Goal: Information Seeking & Learning: Learn about a topic

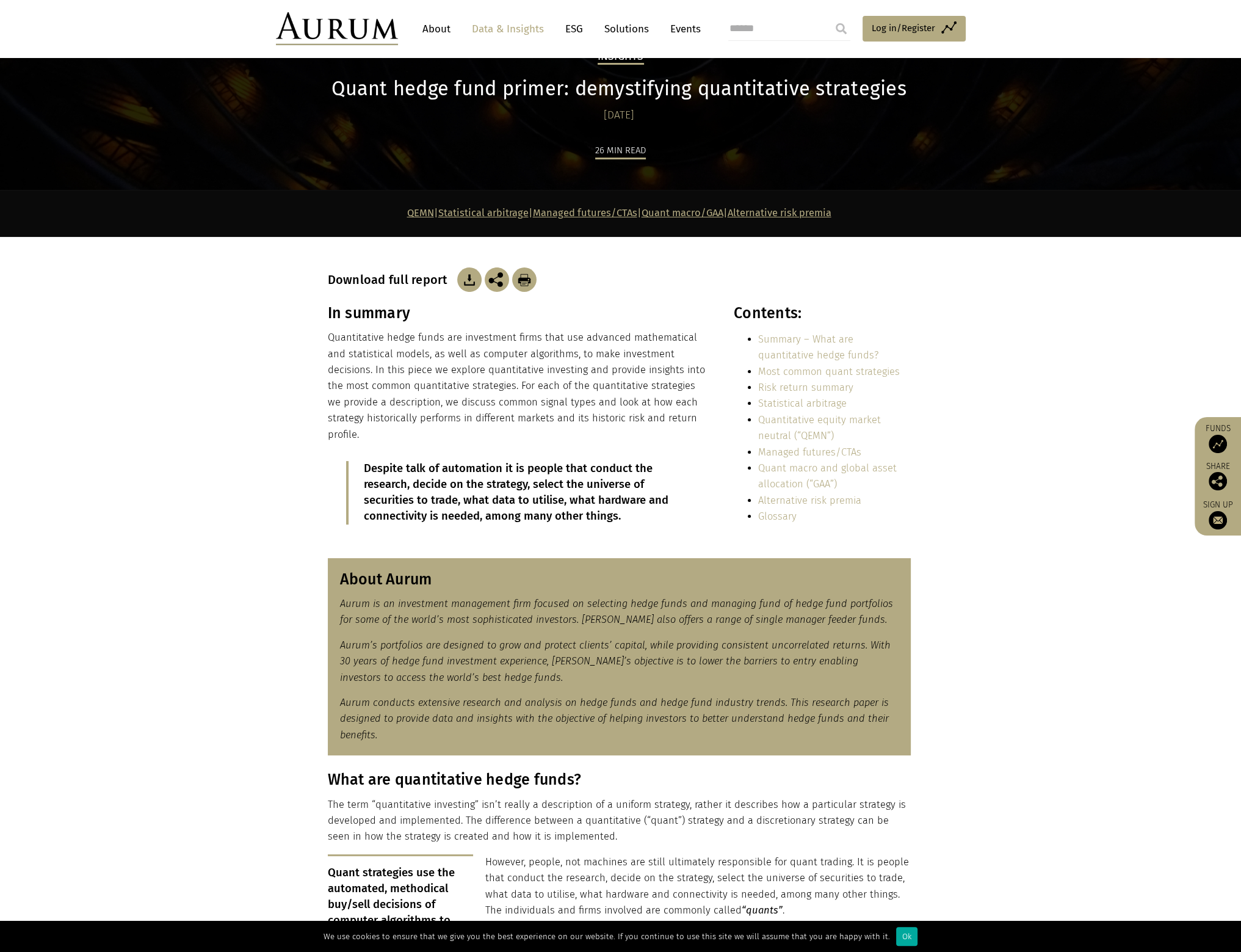
scroll to position [244, 0]
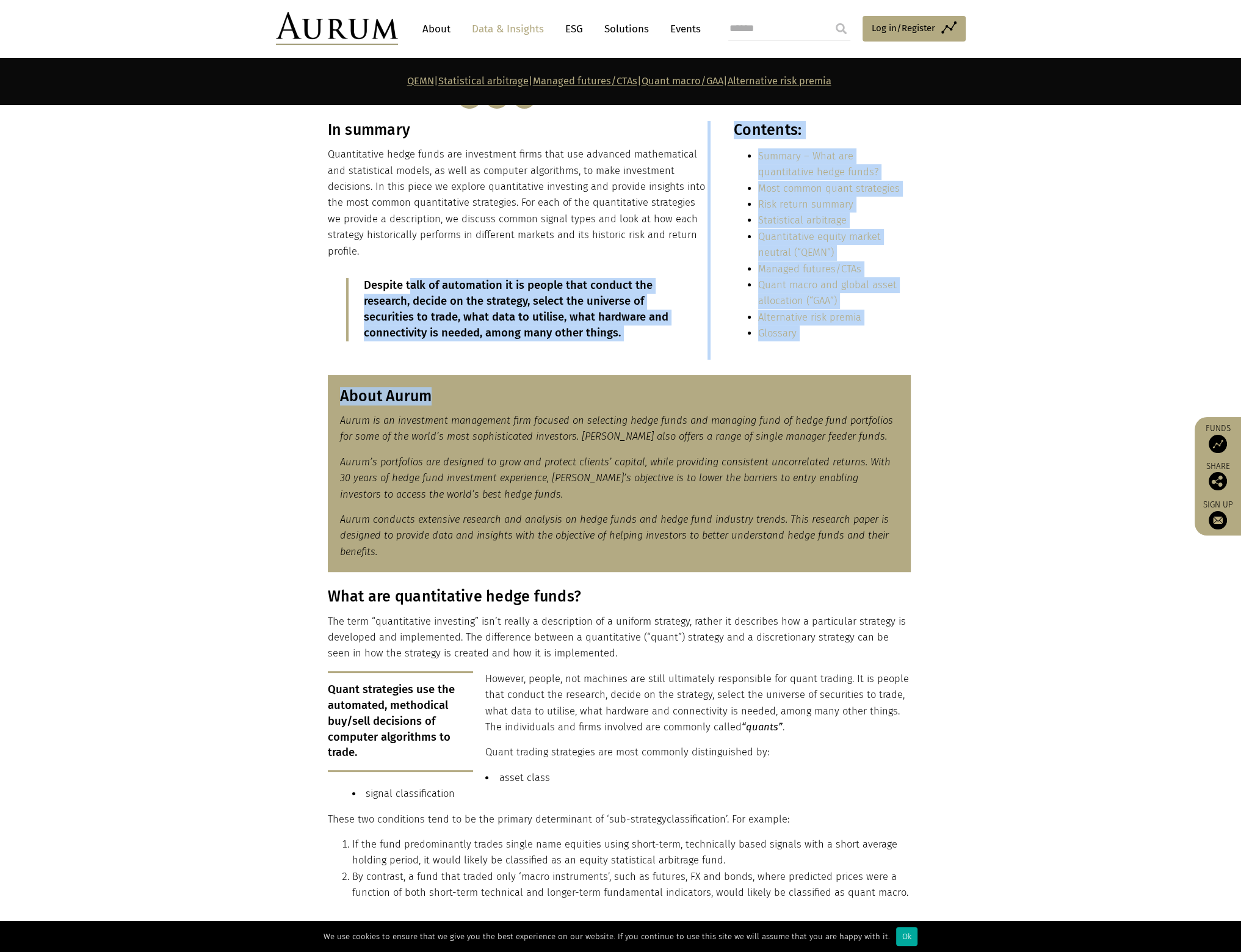
drag, startPoint x: 409, startPoint y: 272, endPoint x: 684, endPoint y: 397, distance: 302.1
click at [684, 397] on div "About Aurum Aurum is an investment management firm focused on selecting hedge f…" at bounding box center [619, 474] width 583 height 198
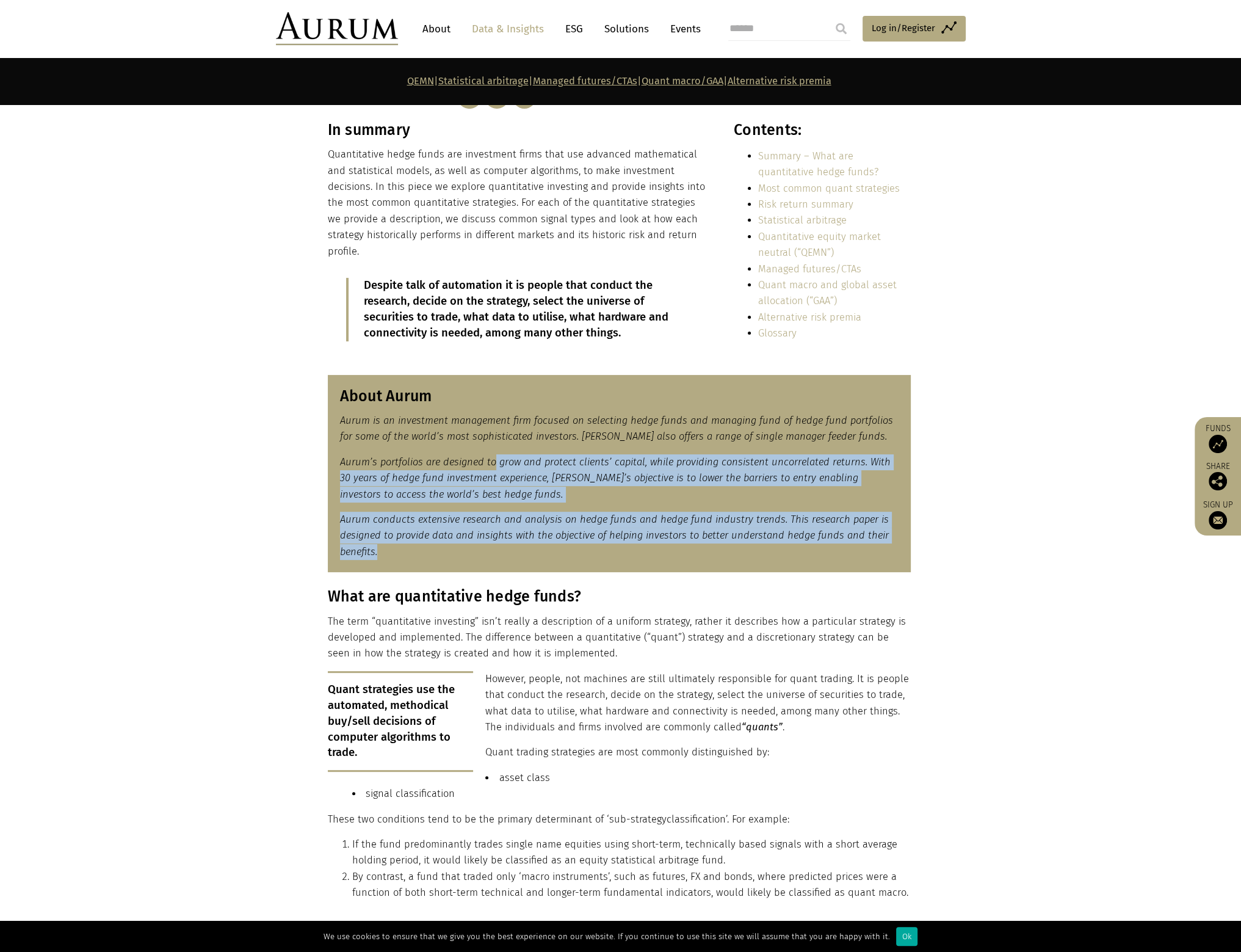
drag, startPoint x: 492, startPoint y: 439, endPoint x: 706, endPoint y: 556, distance: 243.9
click at [698, 569] on section "About Aurum Aurum is an investment management firm focused on selecting hedge f…" at bounding box center [620, 474] width 1241 height 229
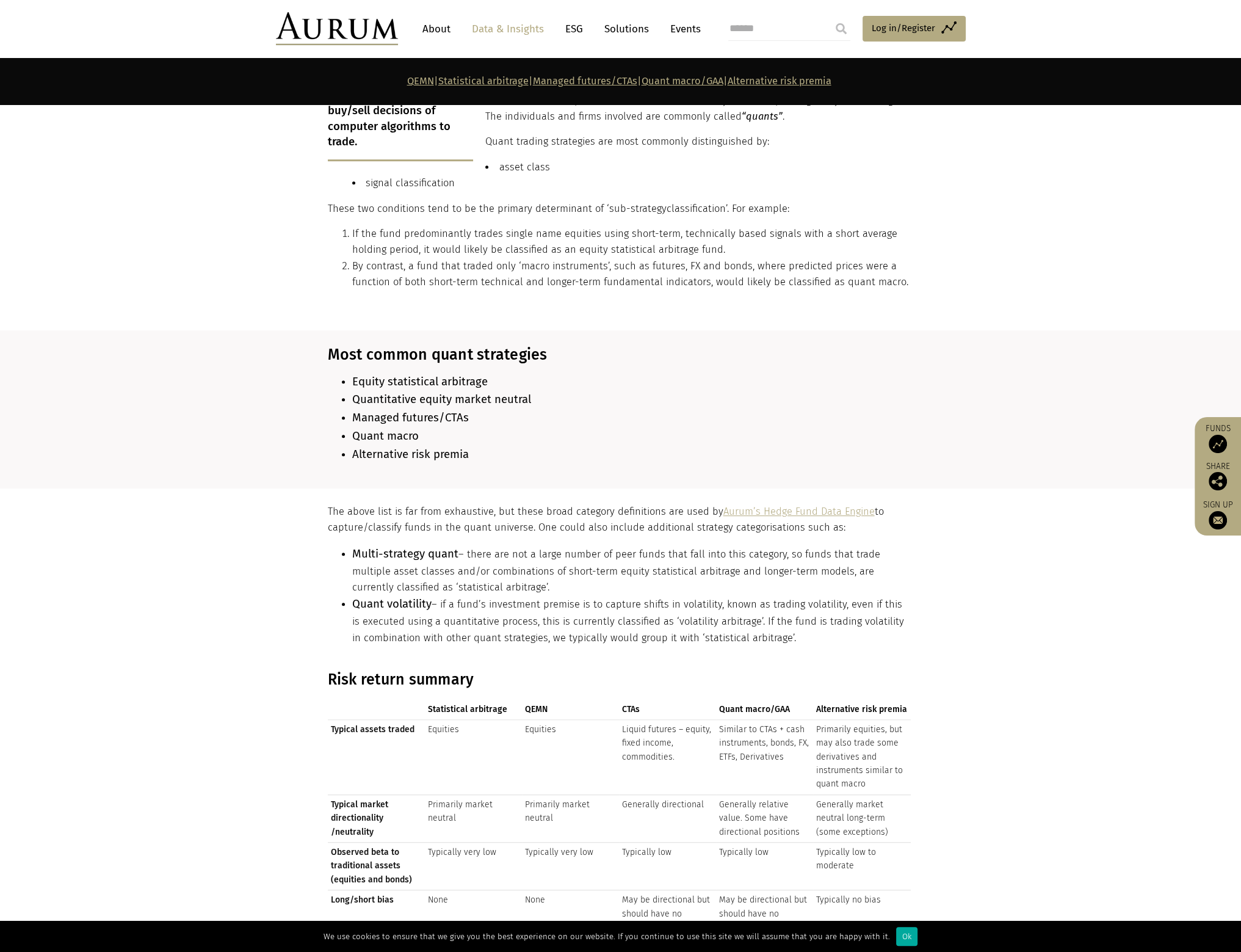
scroll to position [916, 0]
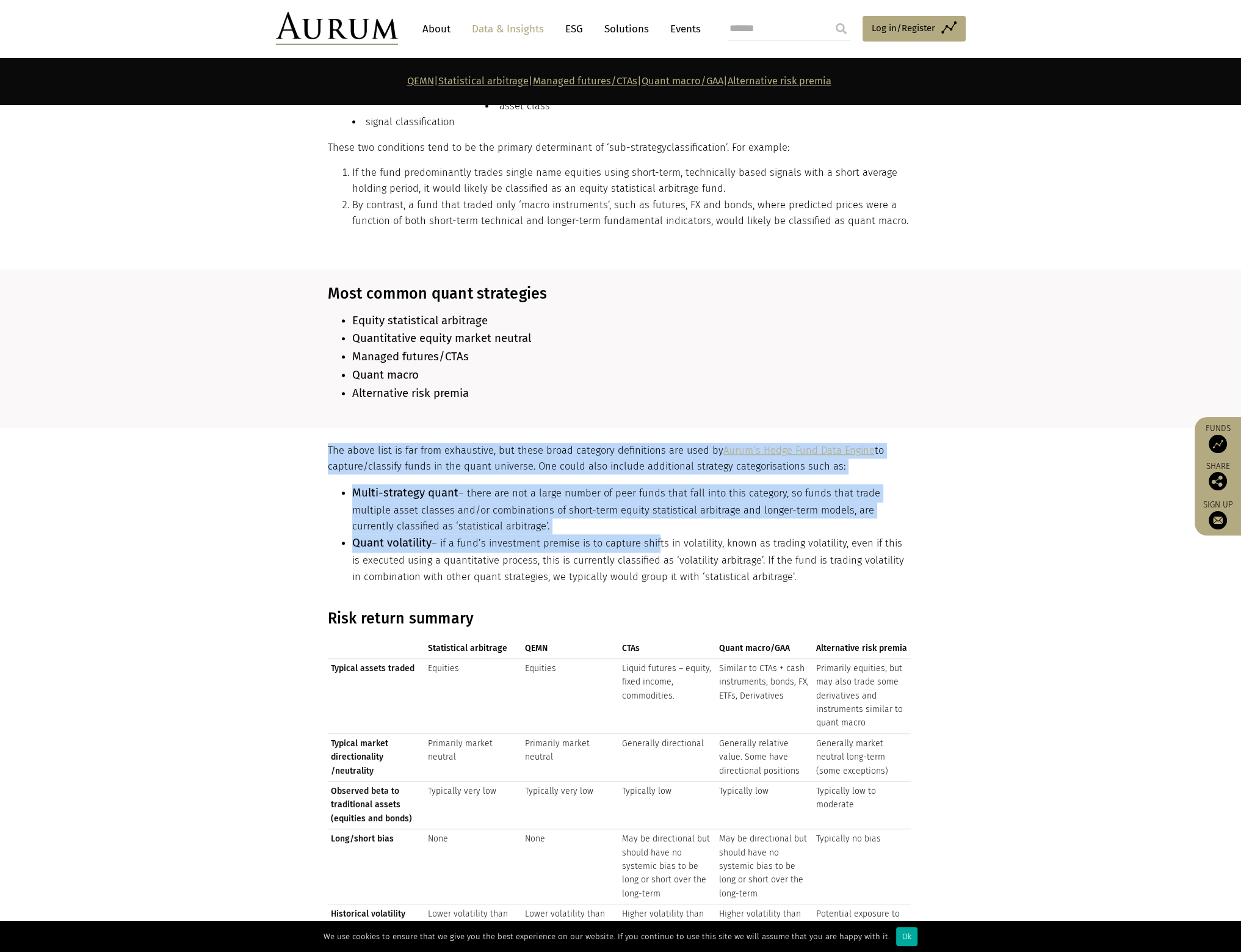
drag, startPoint x: 480, startPoint y: 411, endPoint x: 653, endPoint y: 528, distance: 208.8
click at [660, 515] on li "Multi-strategy quant – there are not a large number of peer funds that fall int…" at bounding box center [631, 510] width 559 height 51
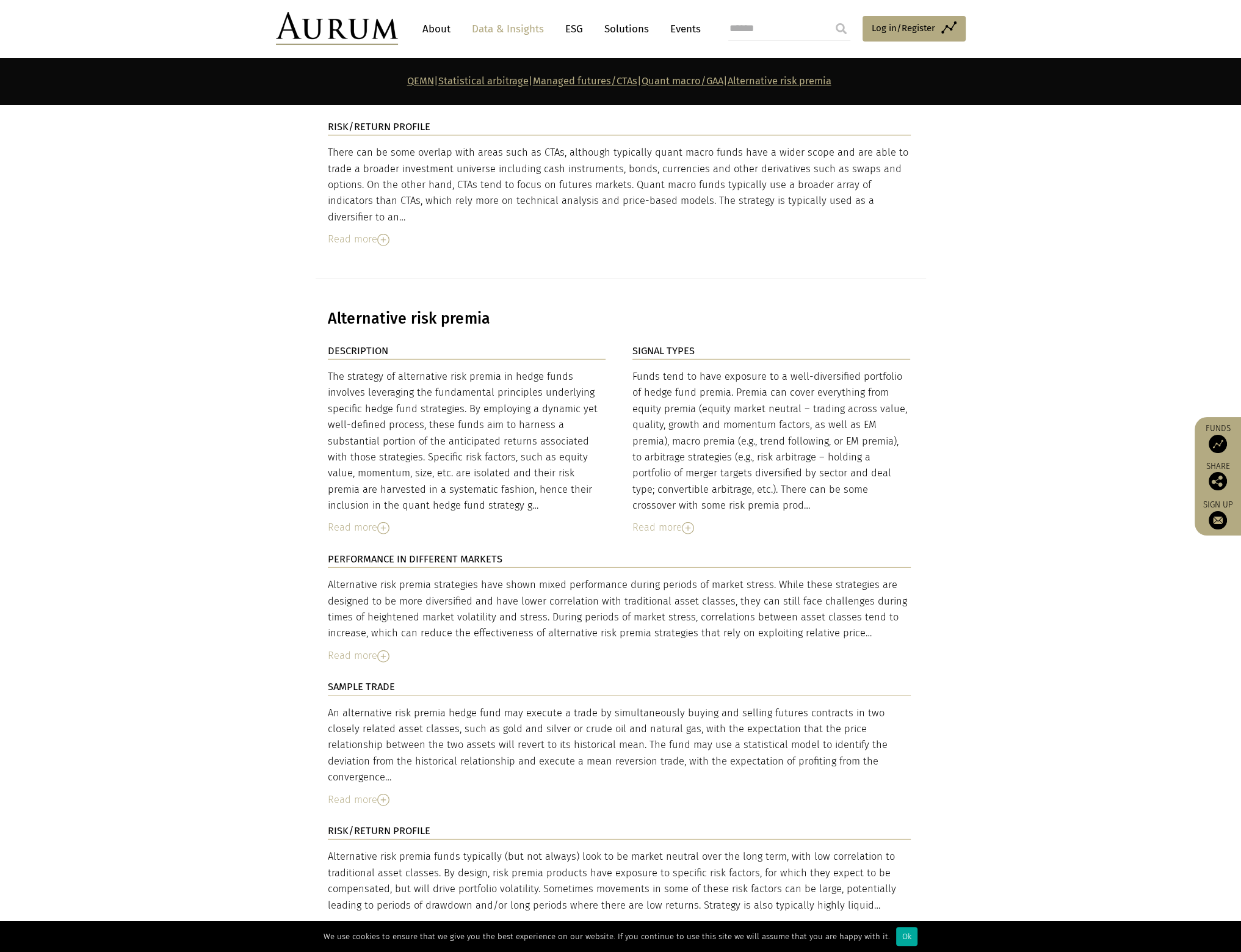
scroll to position [4701, 0]
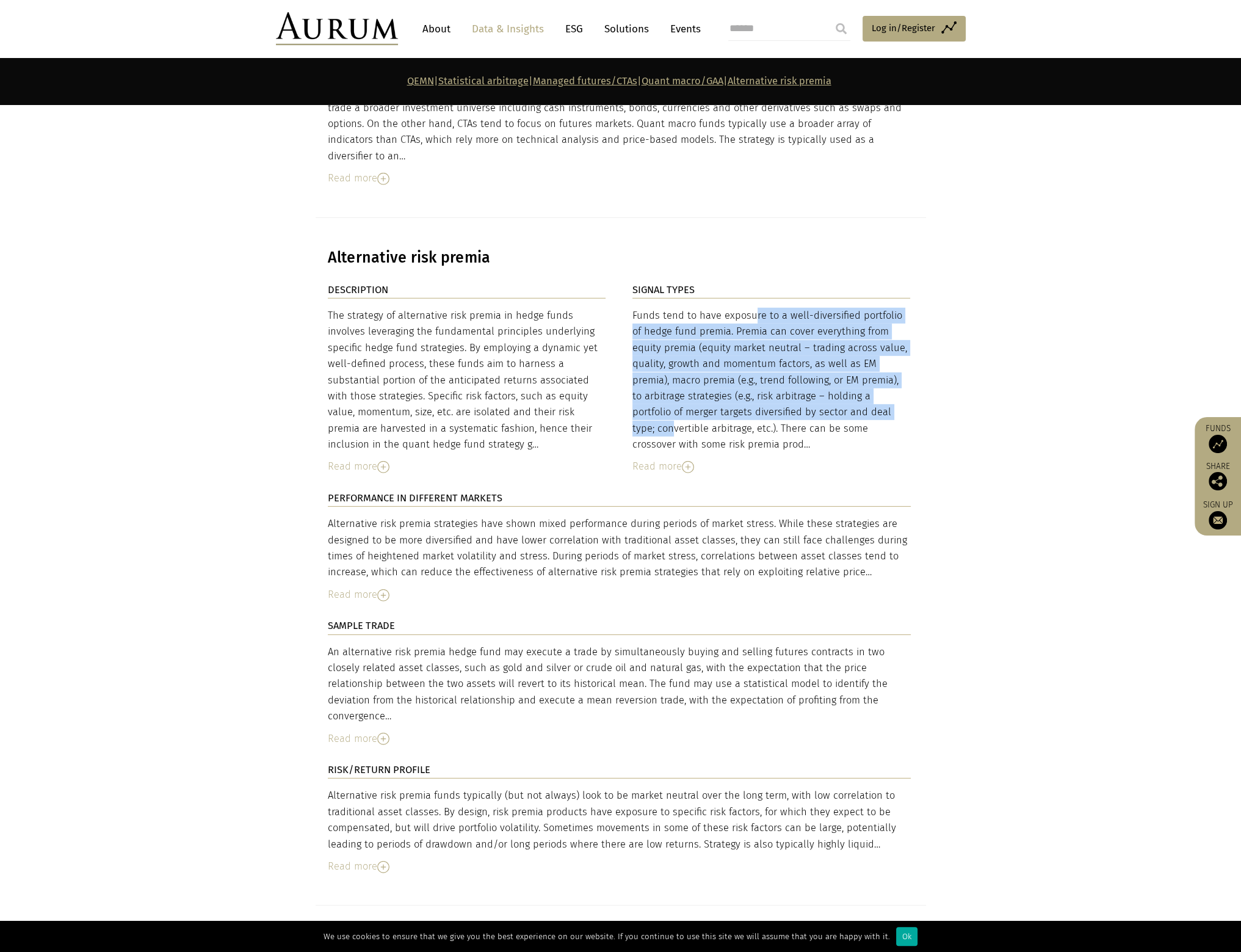
drag, startPoint x: 691, startPoint y: 204, endPoint x: 784, endPoint y: 305, distance: 137.3
click at [784, 308] on div "Funds tend to have exposure to a well-diversified portfolio of hedge fund premi…" at bounding box center [771, 380] width 279 height 145
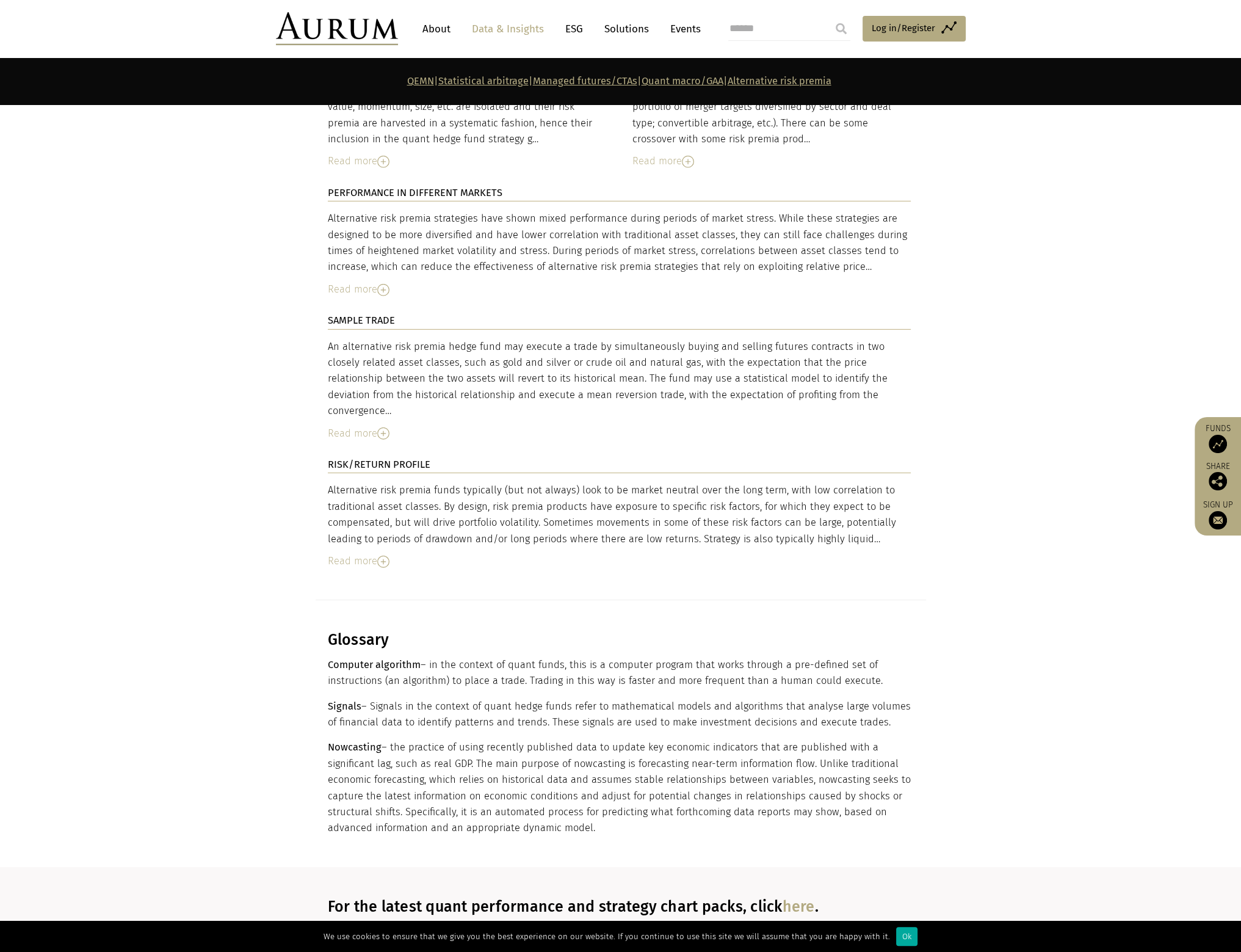
scroll to position [5129, 0]
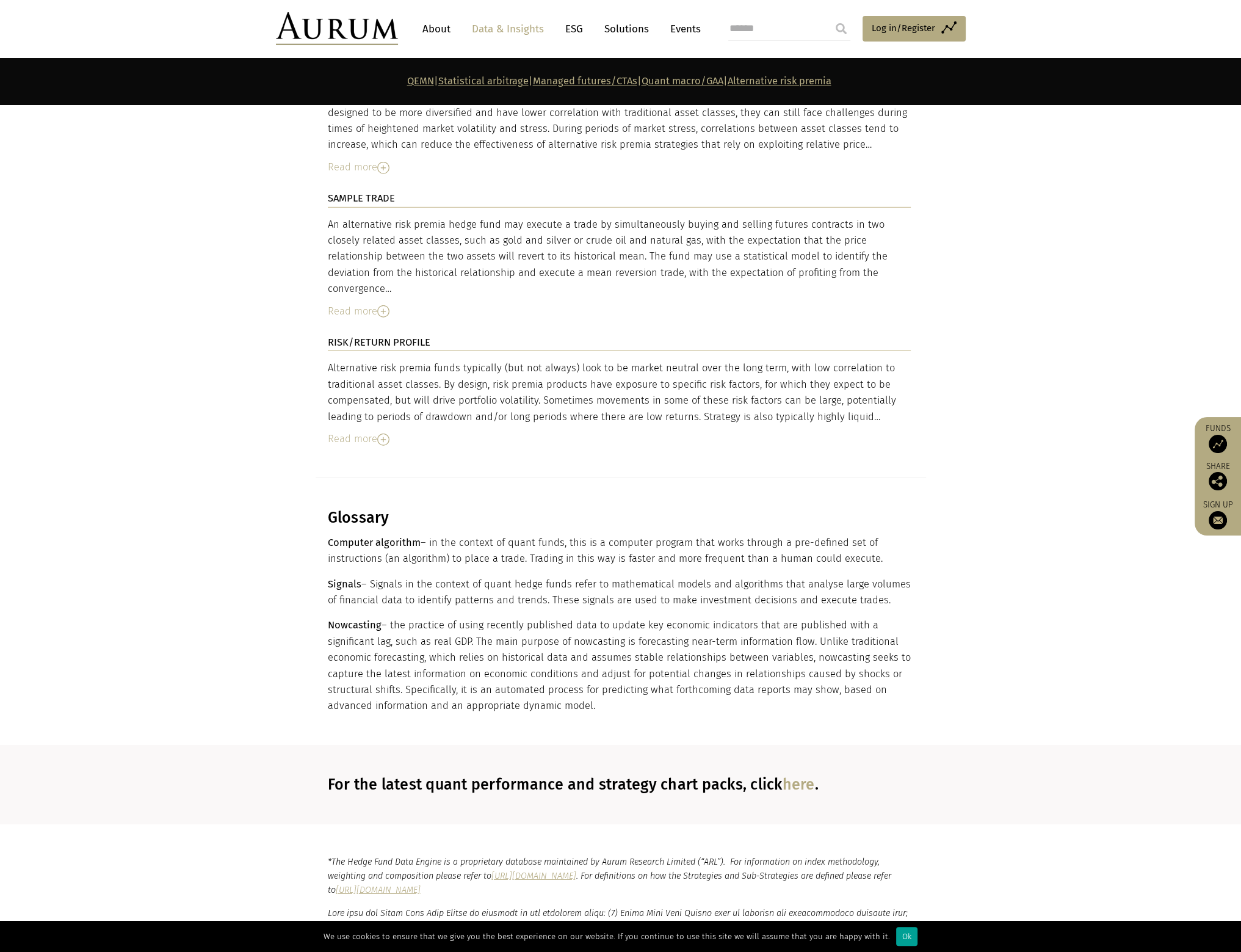
click at [897, 933] on div "Ok" at bounding box center [907, 936] width 21 height 19
